Goal: Information Seeking & Learning: Learn about a topic

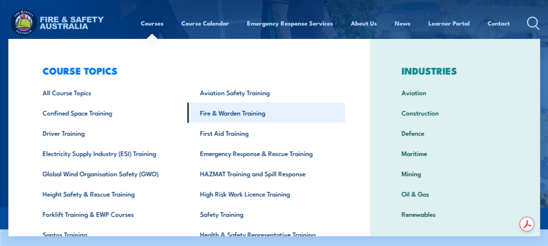
click at [218, 112] on link "Fire & Warden Training" at bounding box center [265, 113] width 157 height 20
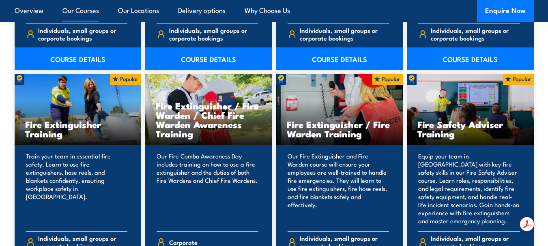
scroll to position [811, 0]
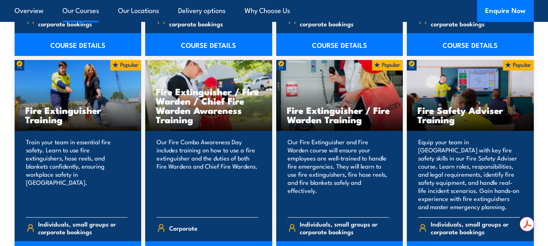
click at [457, 109] on h3 "Fire Safety Adviser Training" at bounding box center [470, 114] width 106 height 19
click at [504, 71] on div "Fire Safety Adviser Training" at bounding box center [470, 95] width 127 height 71
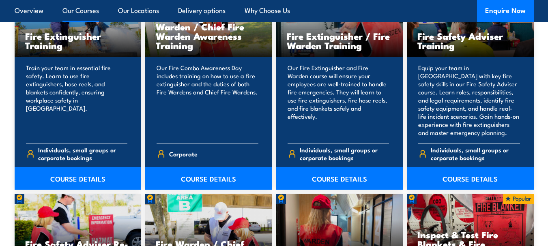
scroll to position [892, 0]
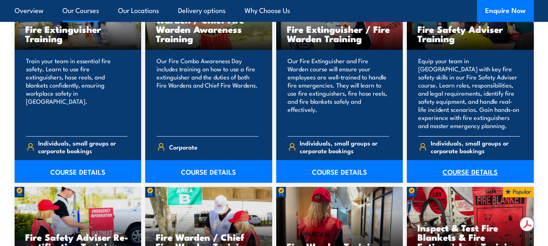
click at [460, 174] on link "COURSE DETAILS" at bounding box center [470, 171] width 127 height 23
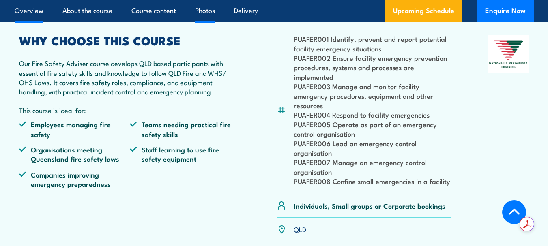
scroll to position [243, 0]
